Goal: Information Seeking & Learning: Check status

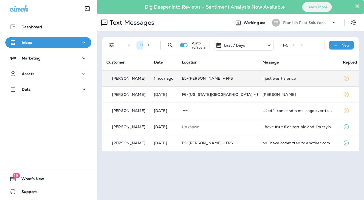
click at [236, 79] on p "E5-[PERSON_NAME] - FPS" at bounding box center [218, 78] width 72 height 4
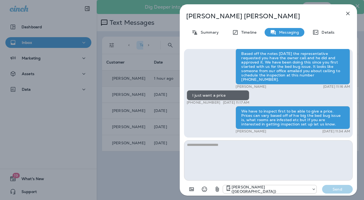
click at [346, 15] on icon "button" at bounding box center [348, 13] width 6 height 6
